Goal: Task Accomplishment & Management: Use online tool/utility

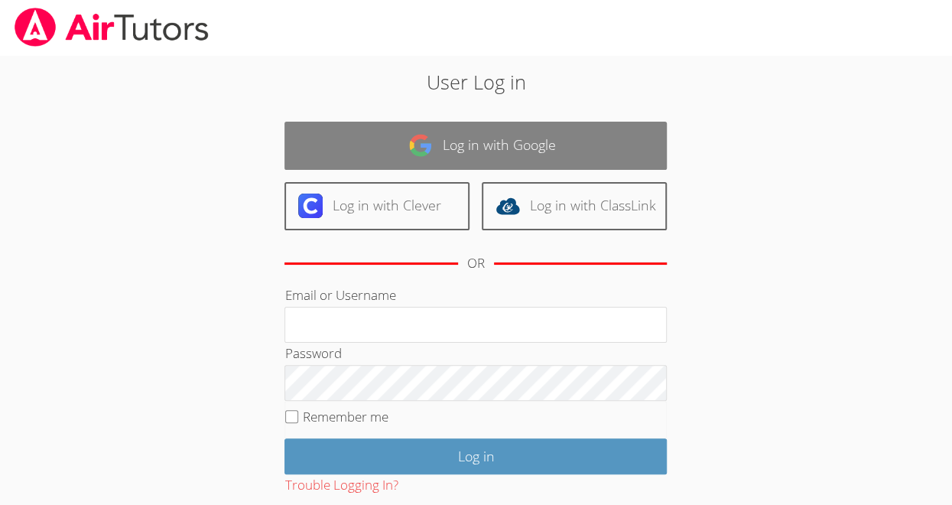
click at [329, 148] on link "Log in with Google" at bounding box center [476, 146] width 382 height 48
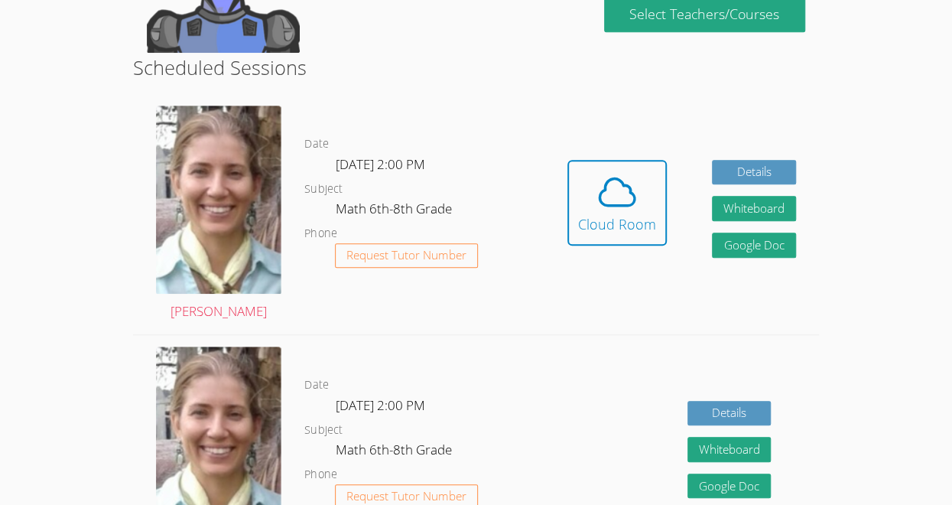
scroll to position [350, 0]
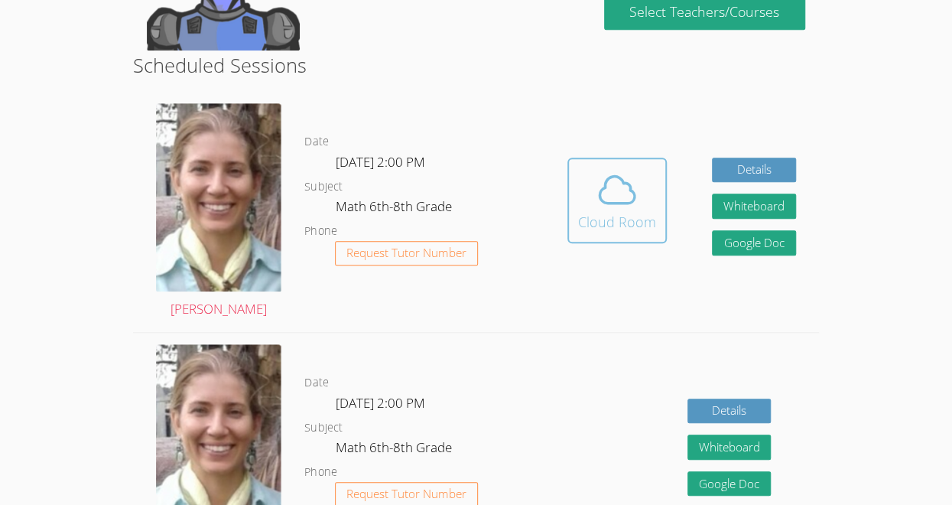
click at [617, 226] on div "Cloud Room" at bounding box center [617, 221] width 78 height 21
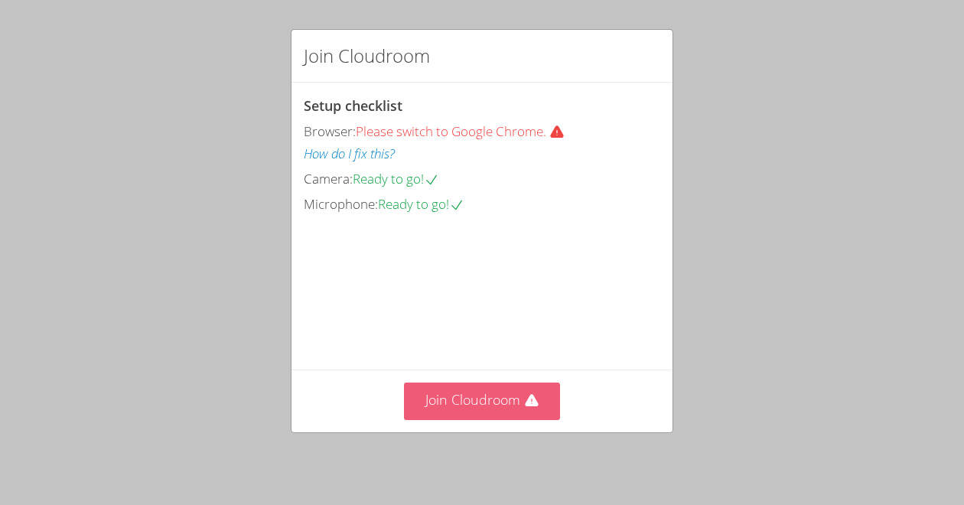
click at [434, 416] on button "Join Cloudroom" at bounding box center [482, 400] width 157 height 37
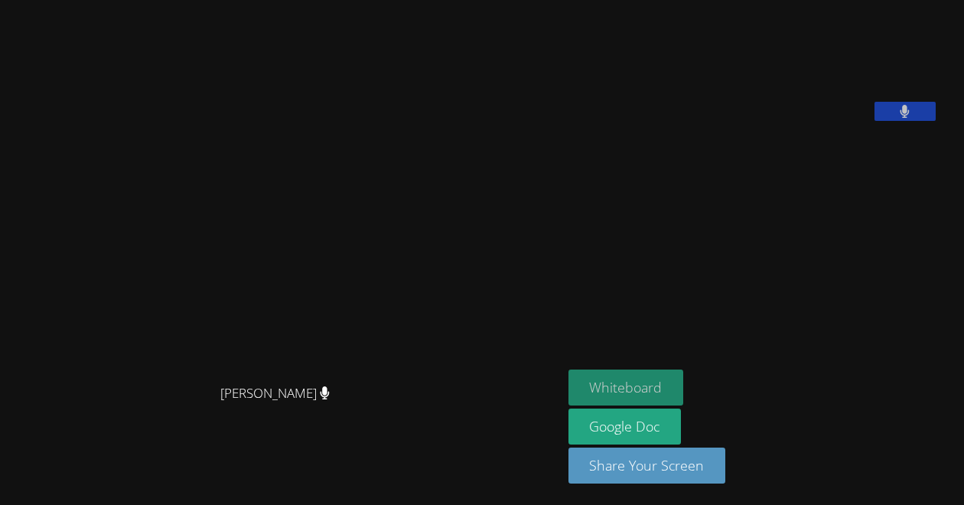
click at [657, 384] on button "Whiteboard" at bounding box center [626, 387] width 116 height 36
click at [740, 121] on video at bounding box center [682, 63] width 229 height 115
click at [395, 209] on video at bounding box center [280, 221] width 229 height 309
click at [291, 103] on video at bounding box center [280, 221] width 229 height 309
